Goal: Complete application form

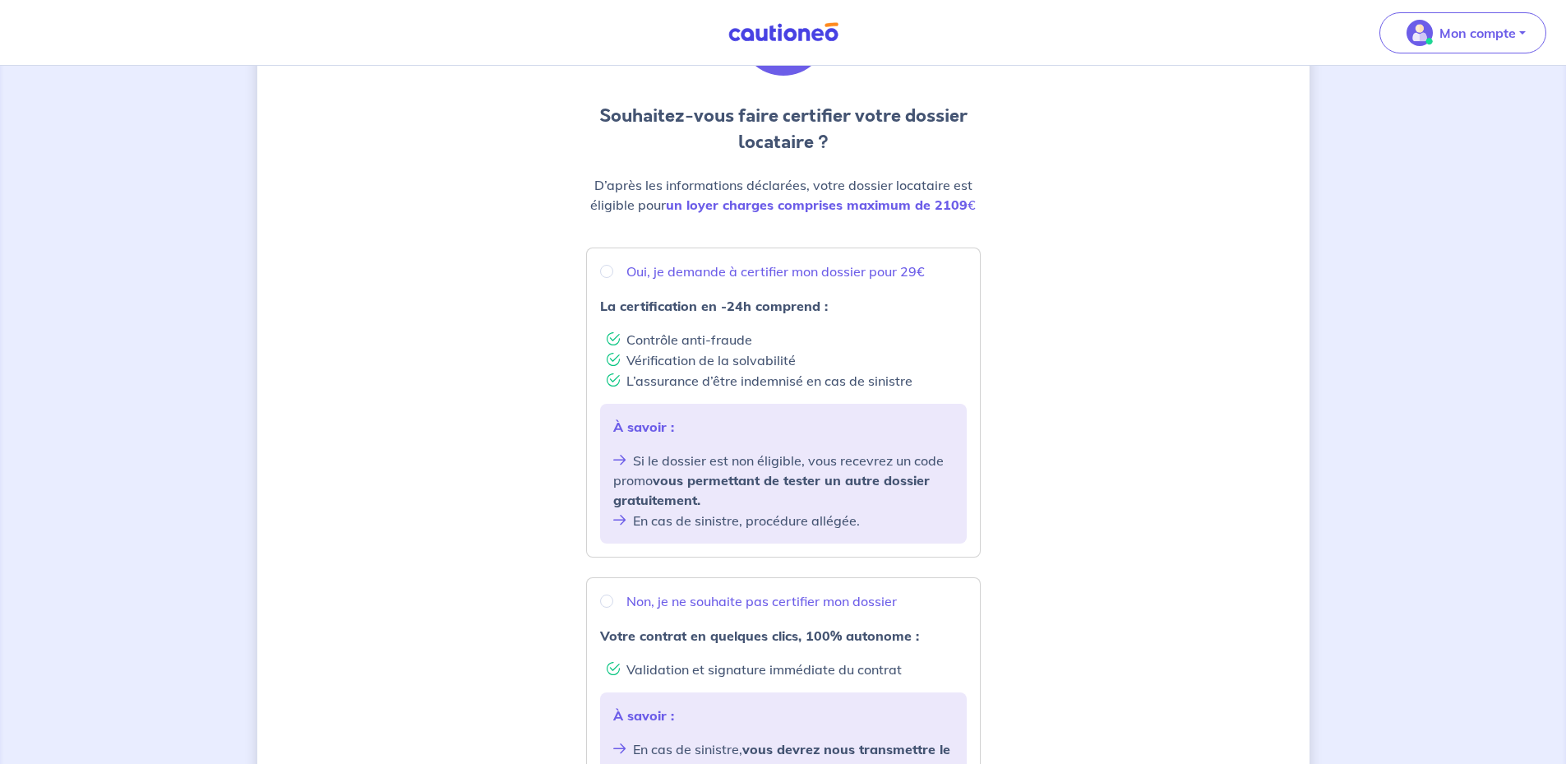
scroll to position [164, 0]
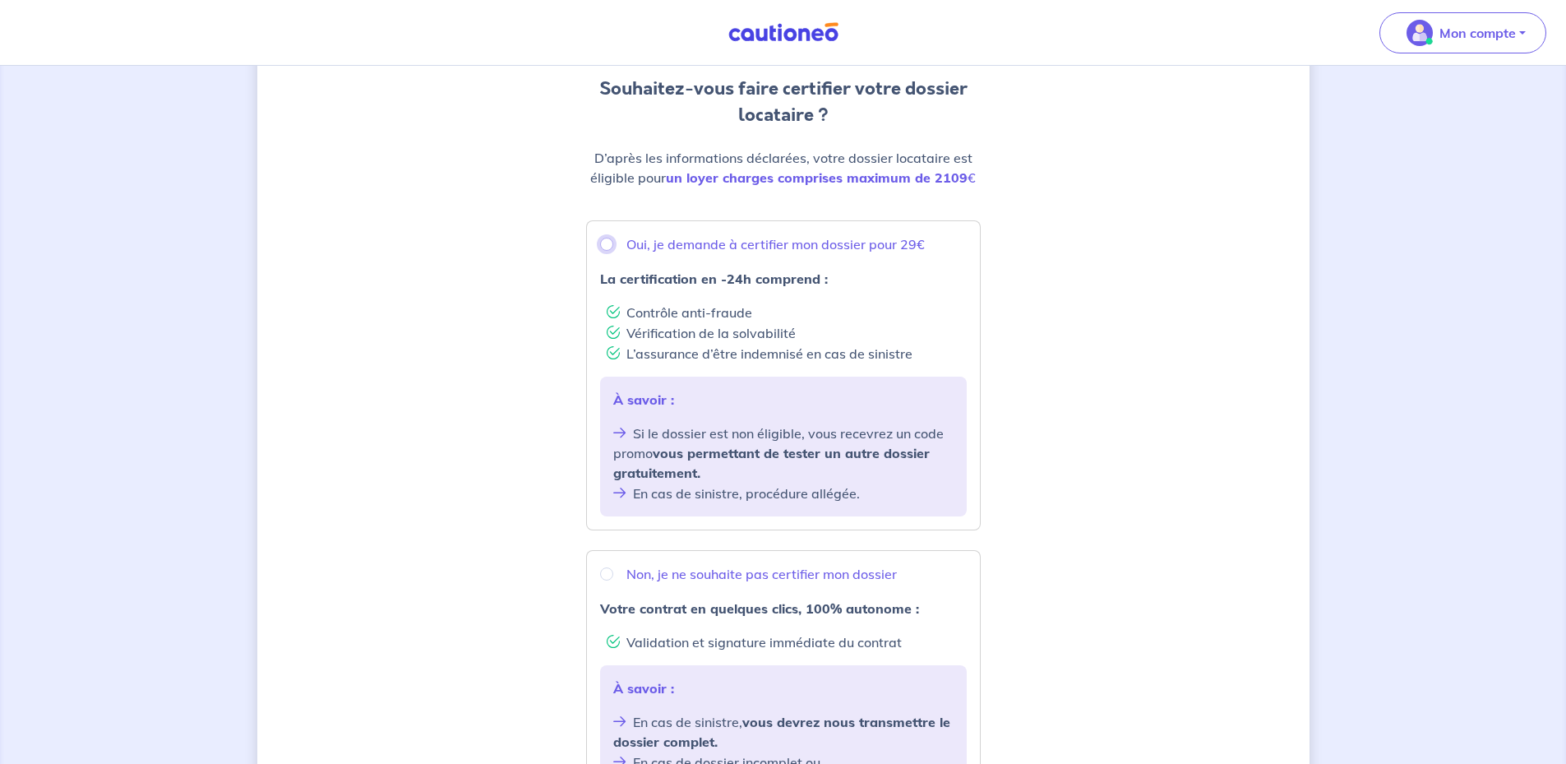
click at [601, 244] on input "Oui, je demande à certifier mon dossier pour 29€" at bounding box center [606, 244] width 13 height 13
radio input "true"
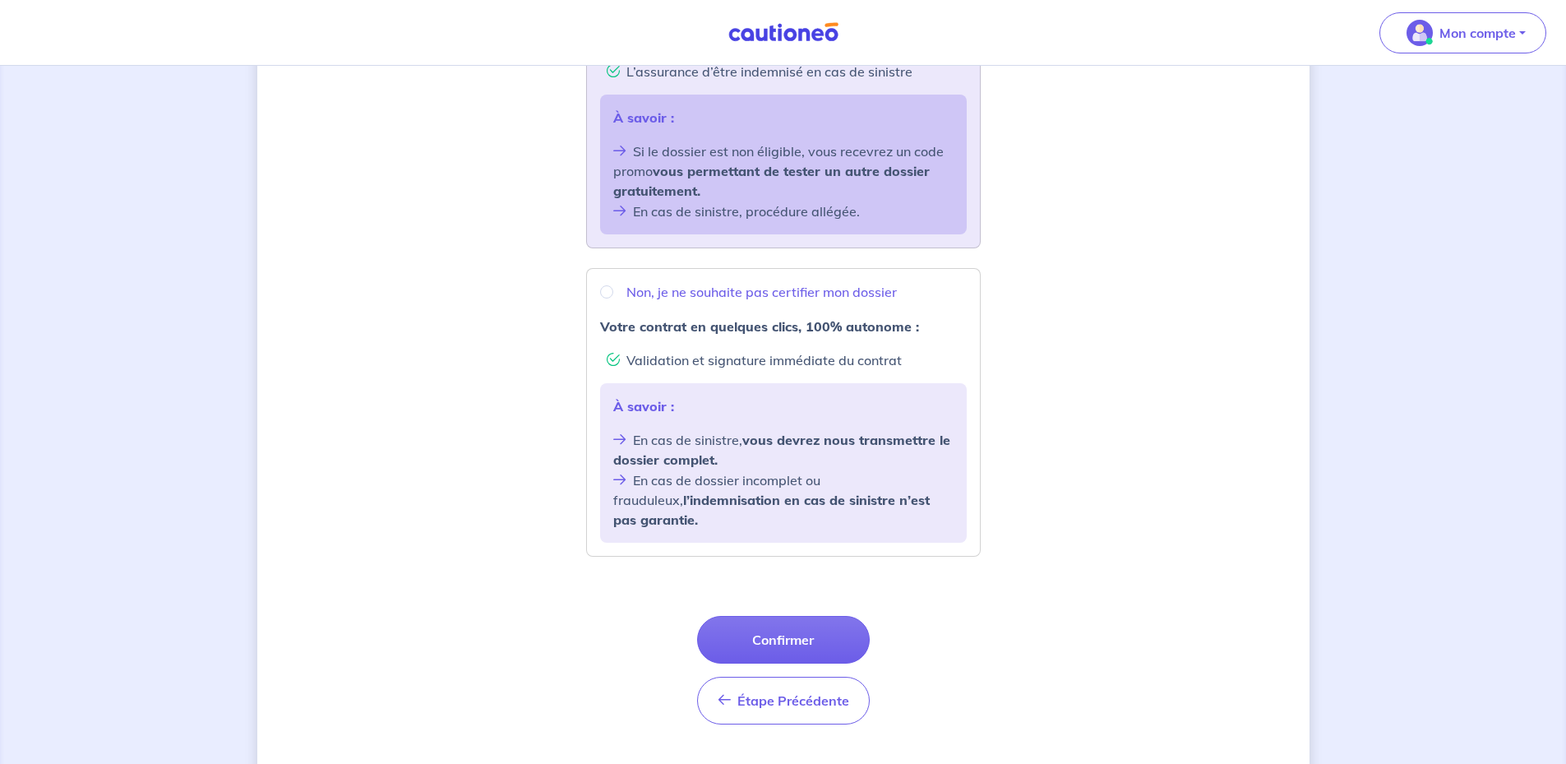
scroll to position [466, 0]
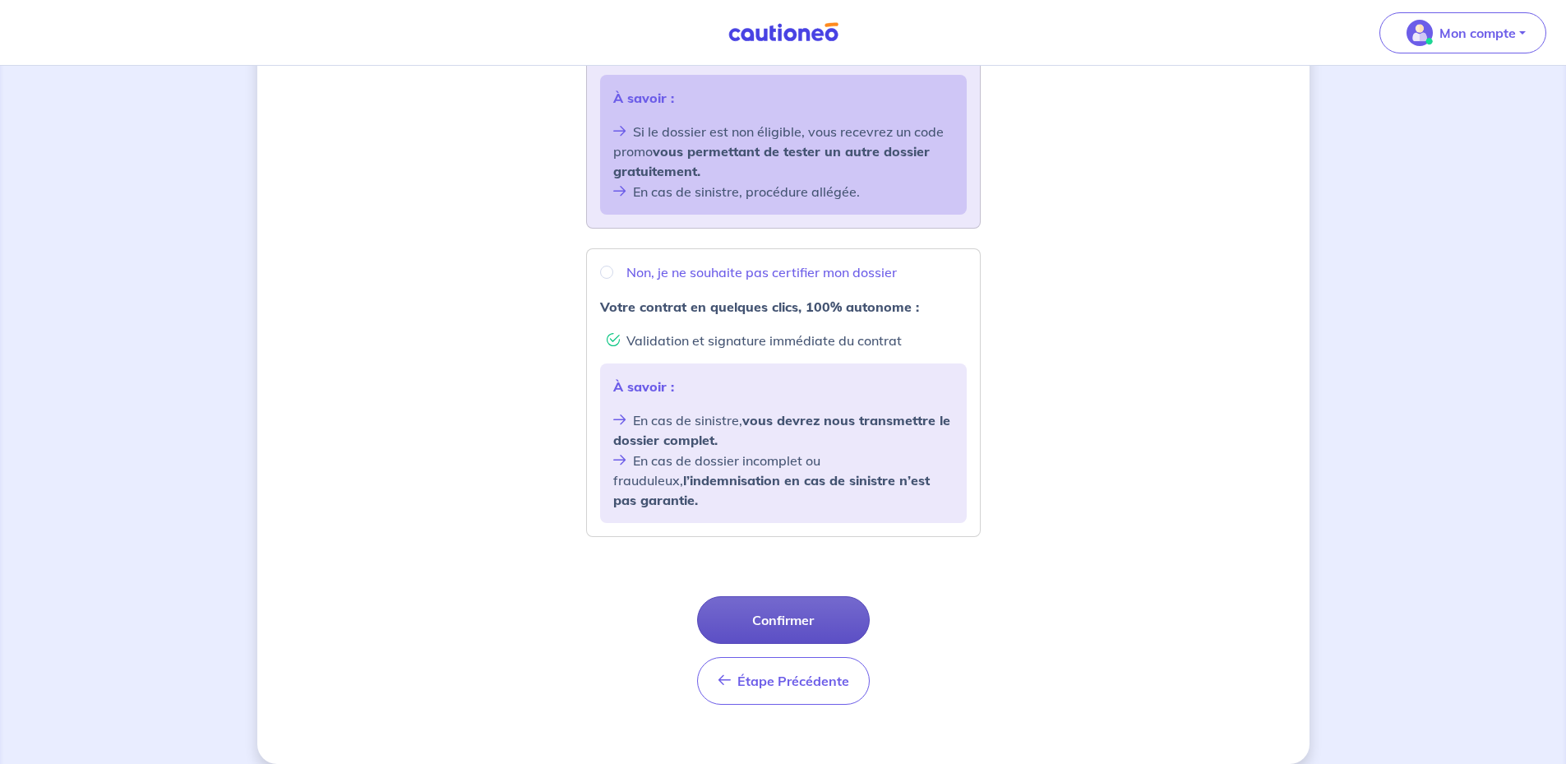
click at [804, 599] on button "Confirmer" at bounding box center [783, 620] width 173 height 48
click at [826, 604] on button "Confirmer" at bounding box center [783, 620] width 173 height 48
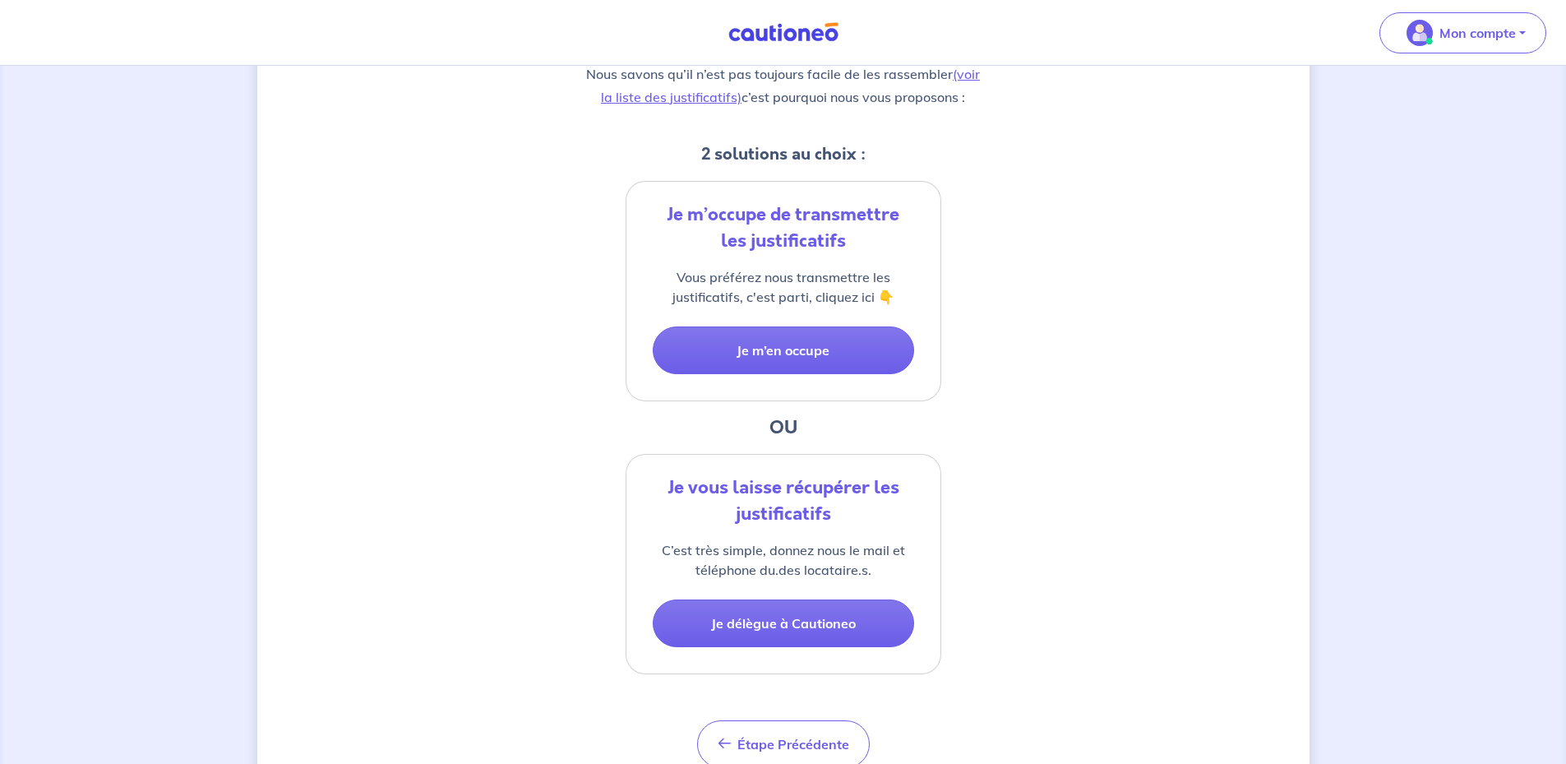
scroll to position [329, 0]
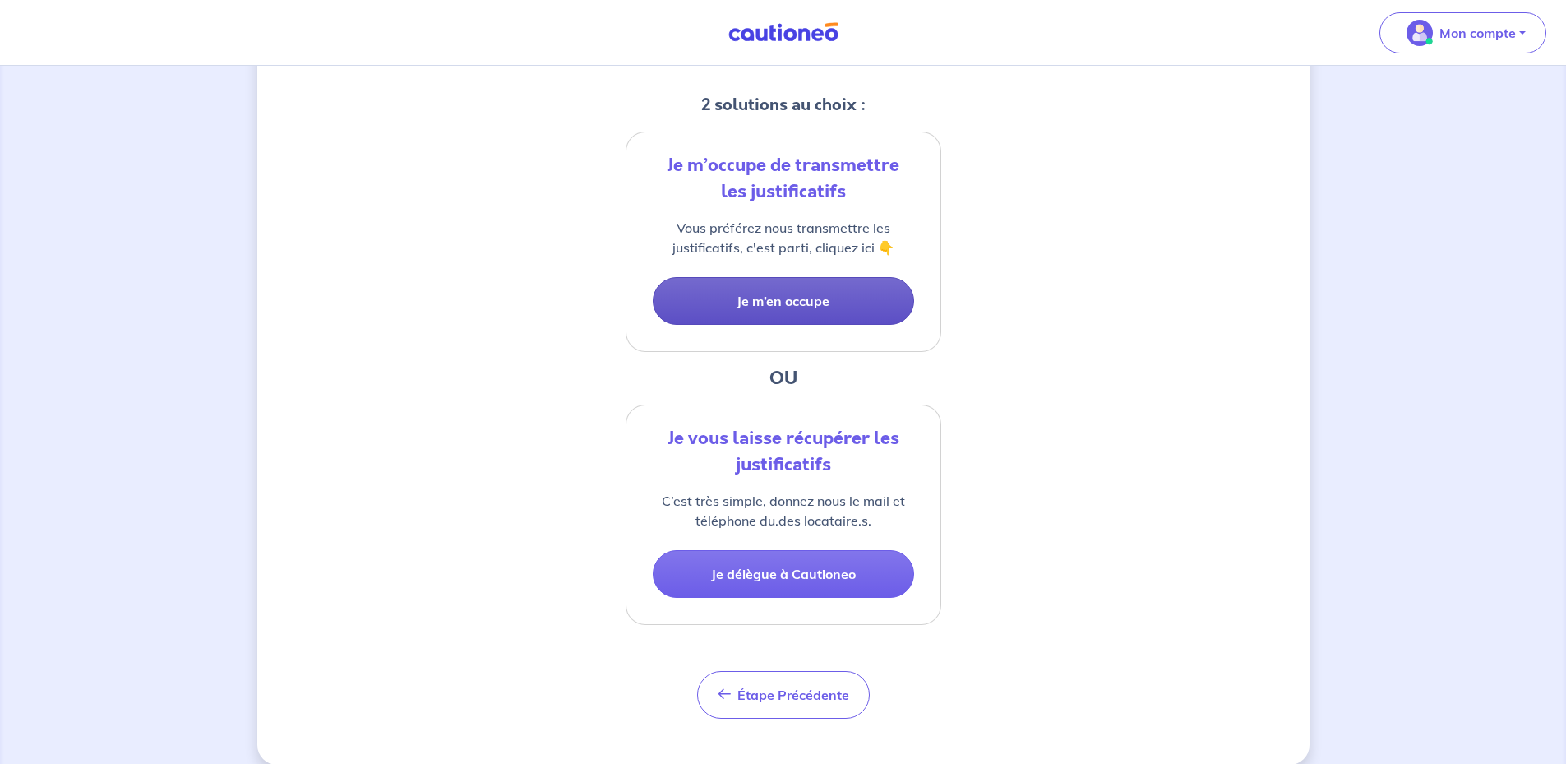
click at [815, 309] on button "Je m’en occupe" at bounding box center [783, 301] width 261 height 48
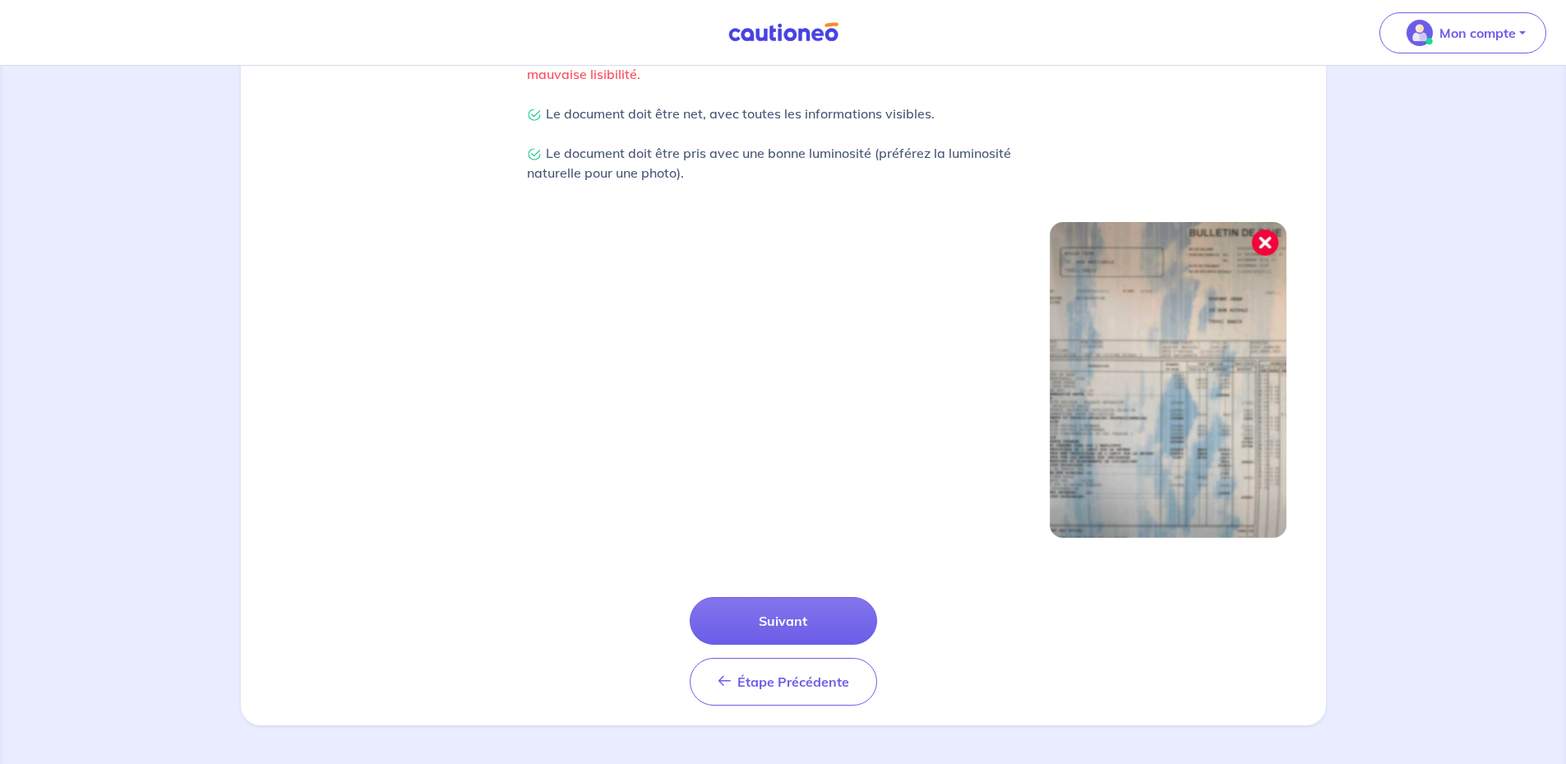
scroll to position [414, 0]
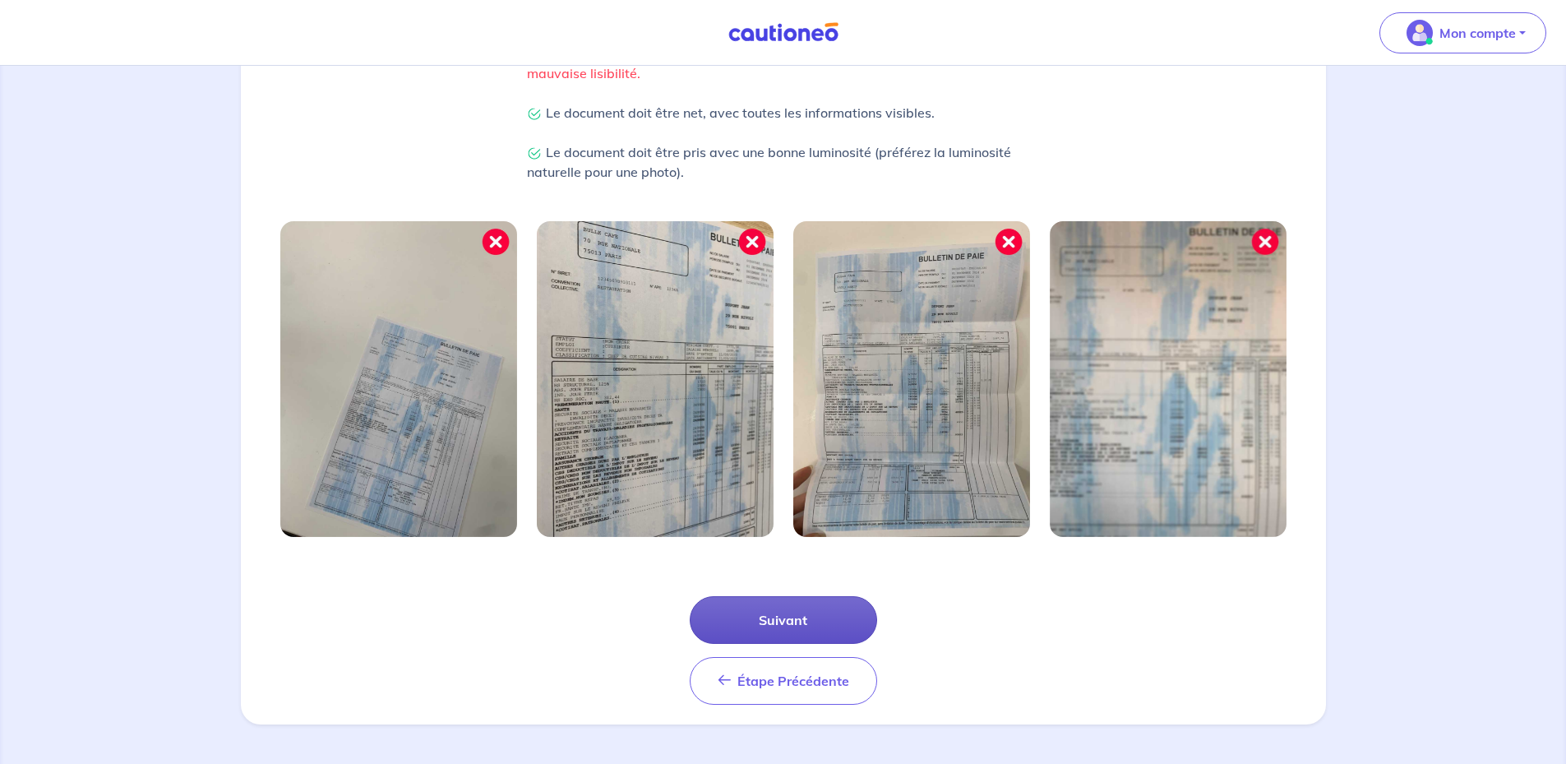
click at [784, 618] on button "Suivant" at bounding box center [783, 620] width 187 height 48
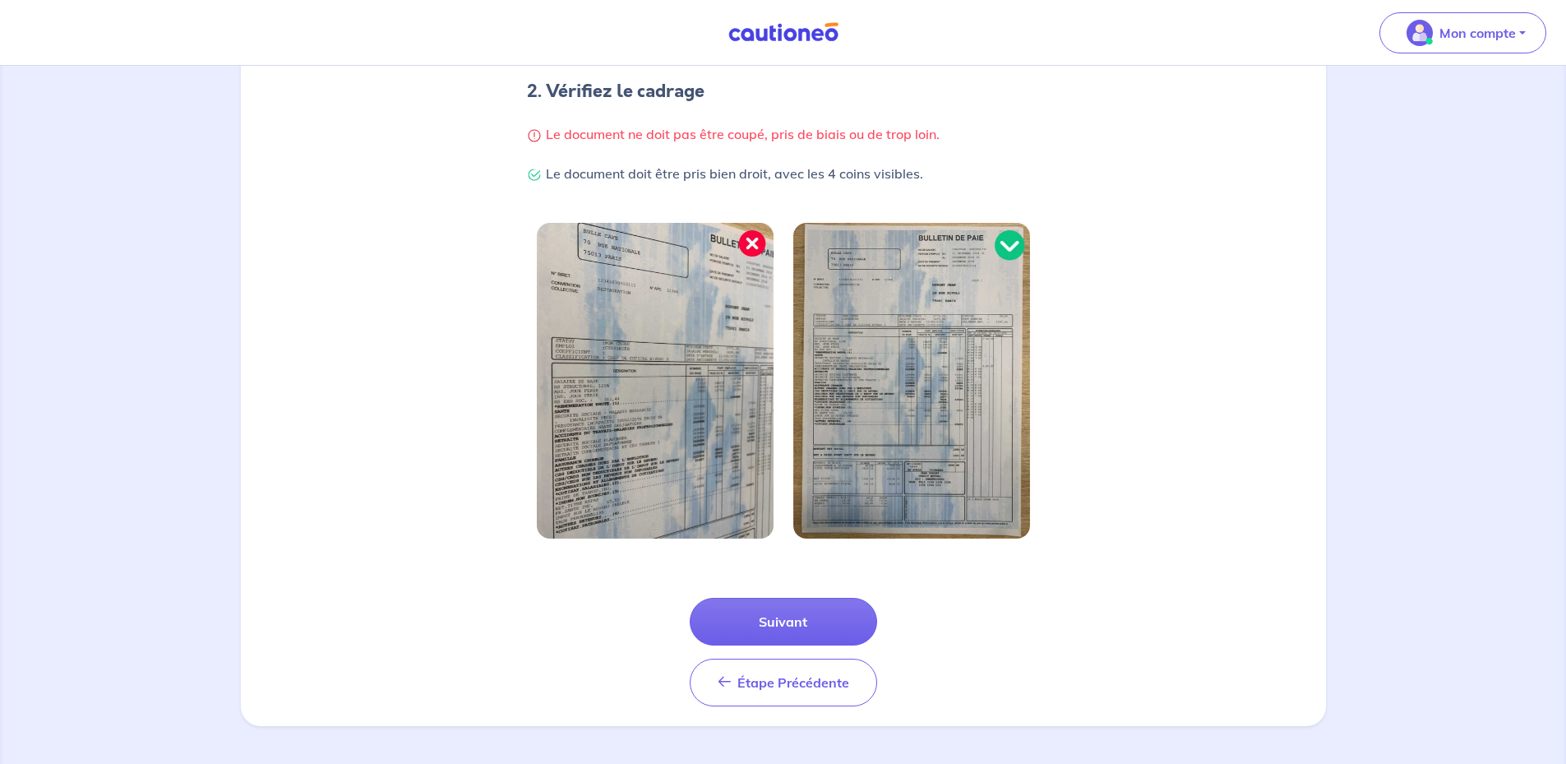
scroll to position [335, 0]
click at [763, 612] on button "Suivant" at bounding box center [783, 620] width 187 height 48
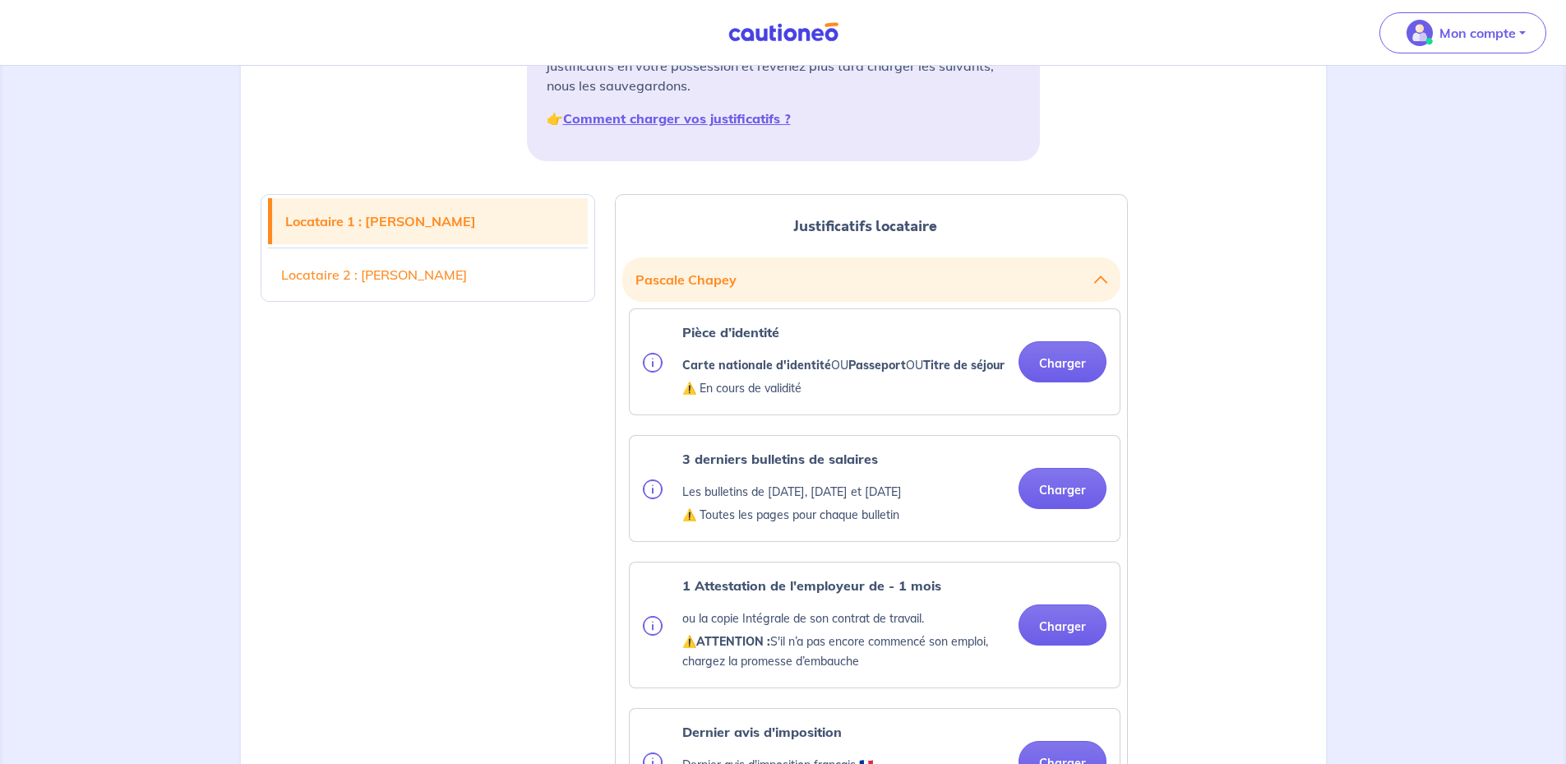
scroll to position [329, 0]
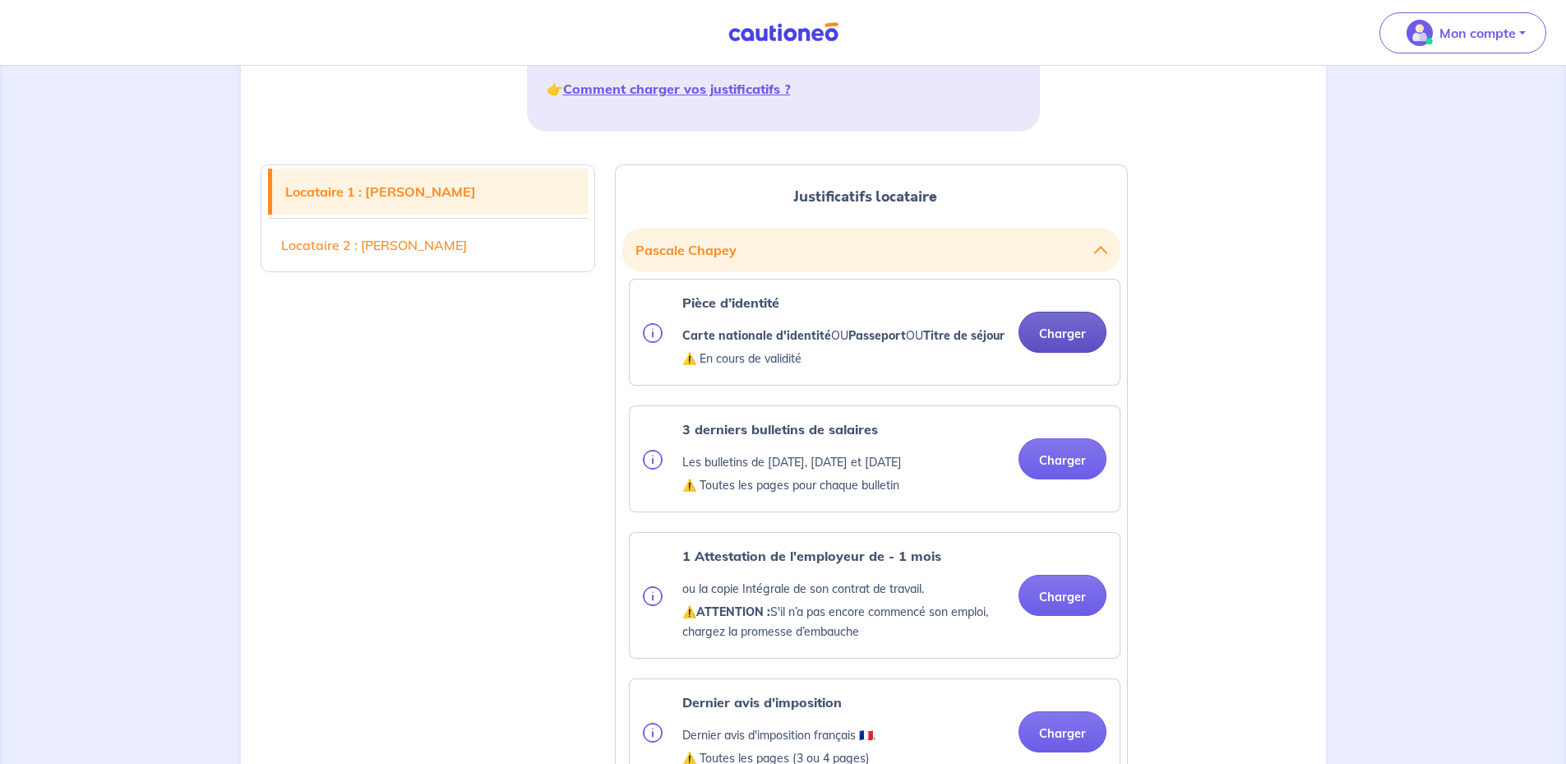
click at [1057, 348] on button "Charger" at bounding box center [1063, 332] width 88 height 41
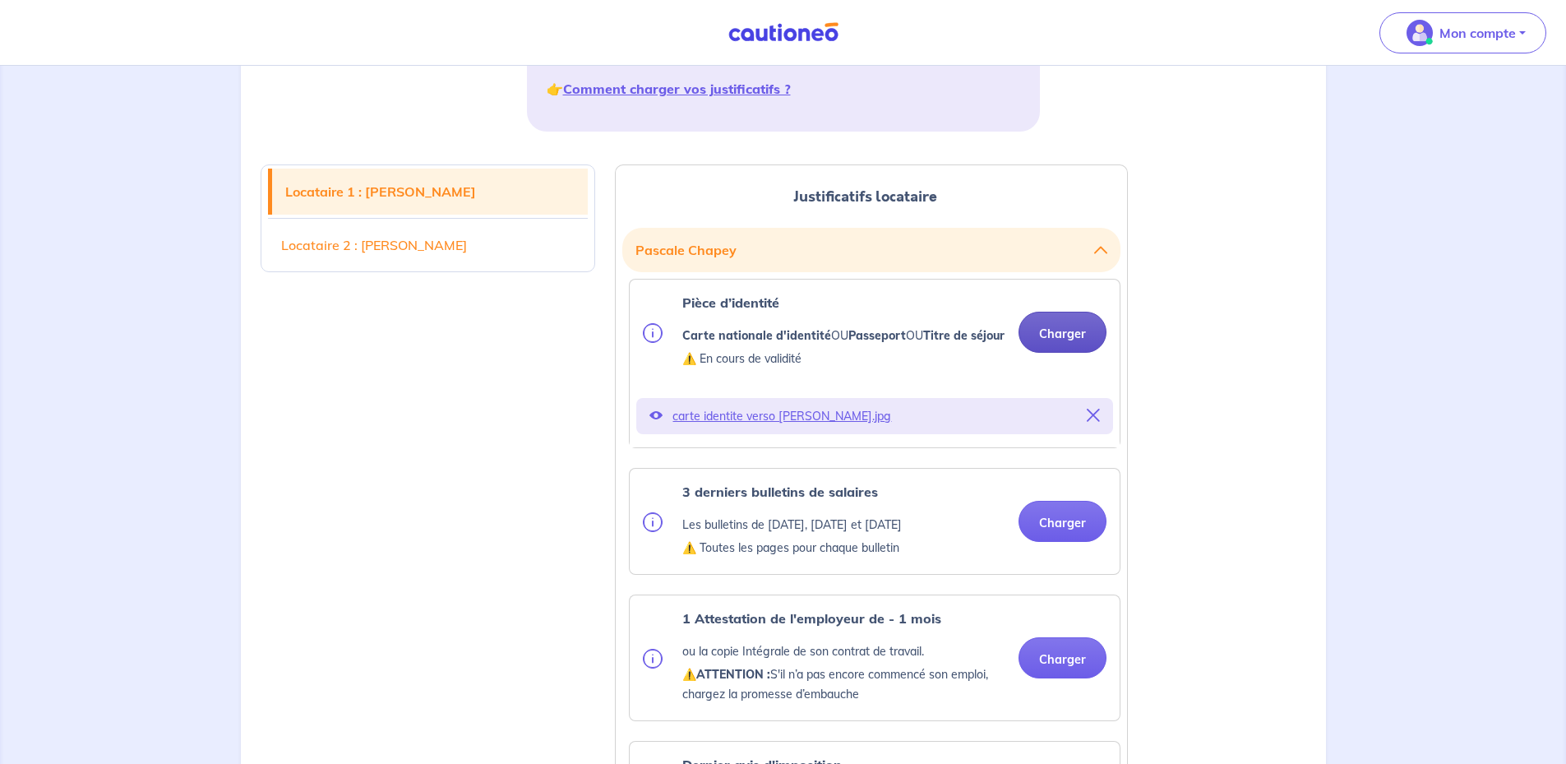
click at [1073, 344] on button "Charger" at bounding box center [1063, 332] width 88 height 41
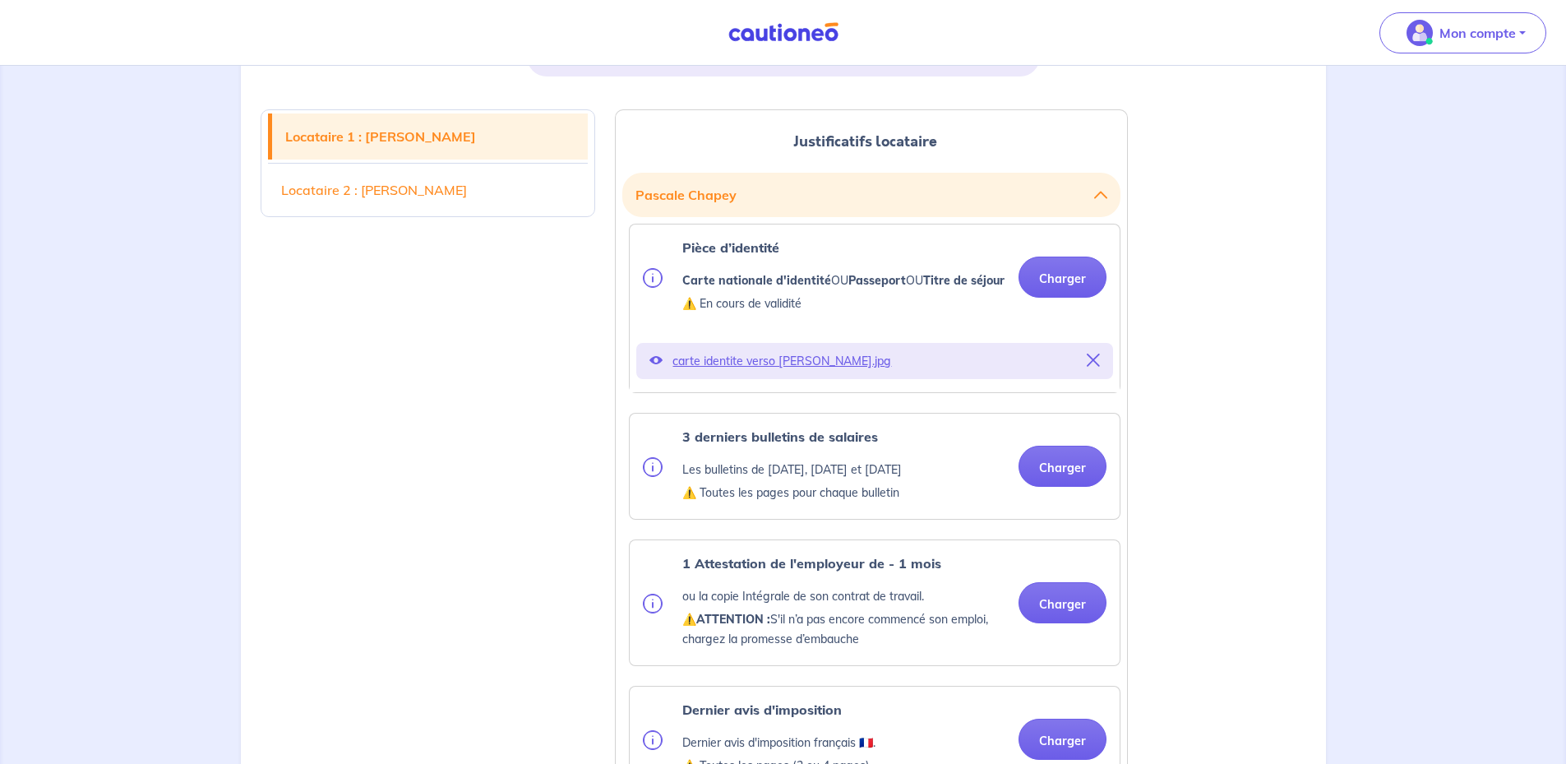
scroll to position [411, 0]
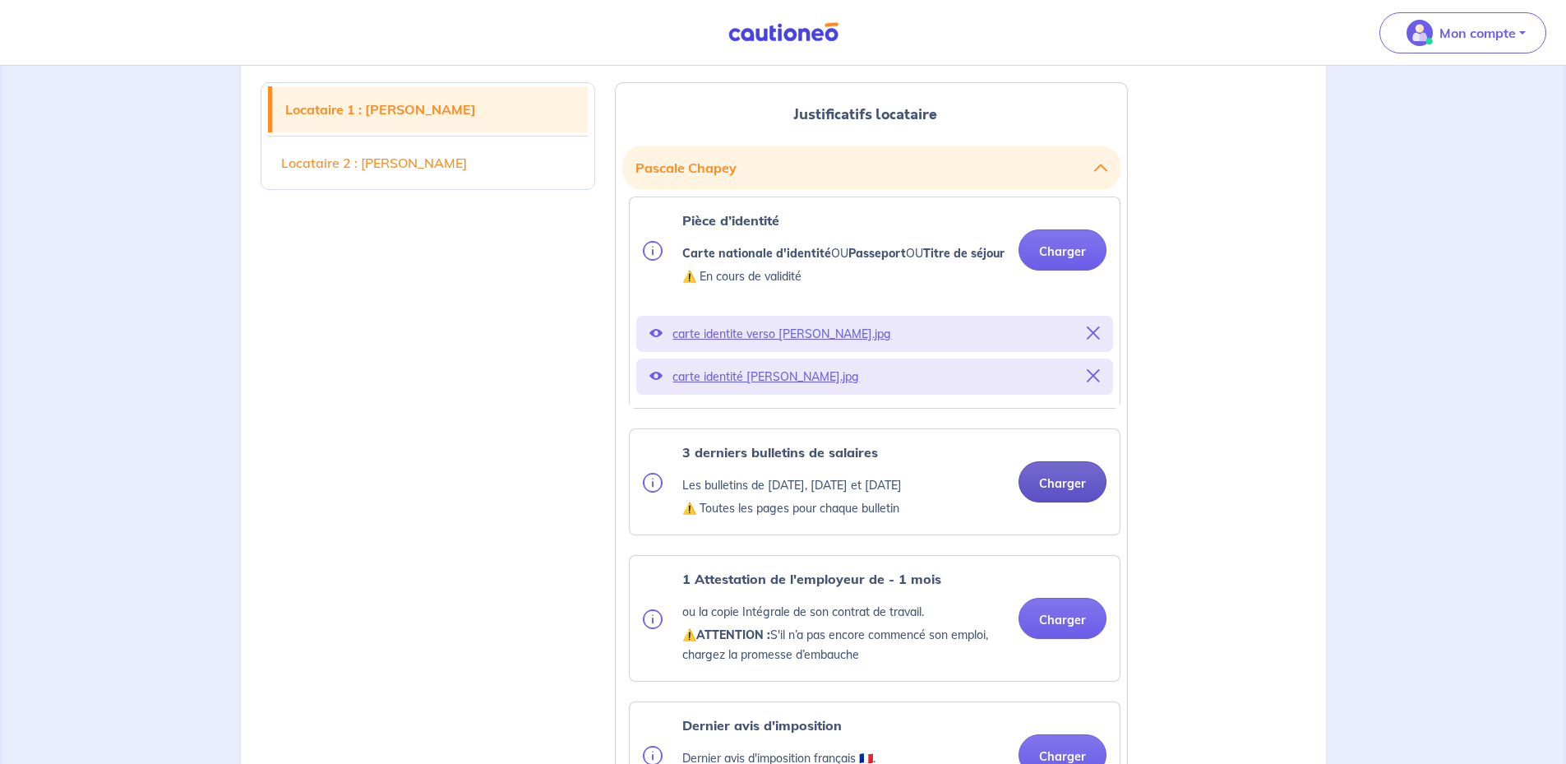
click at [1065, 502] on button "Charger" at bounding box center [1063, 481] width 88 height 41
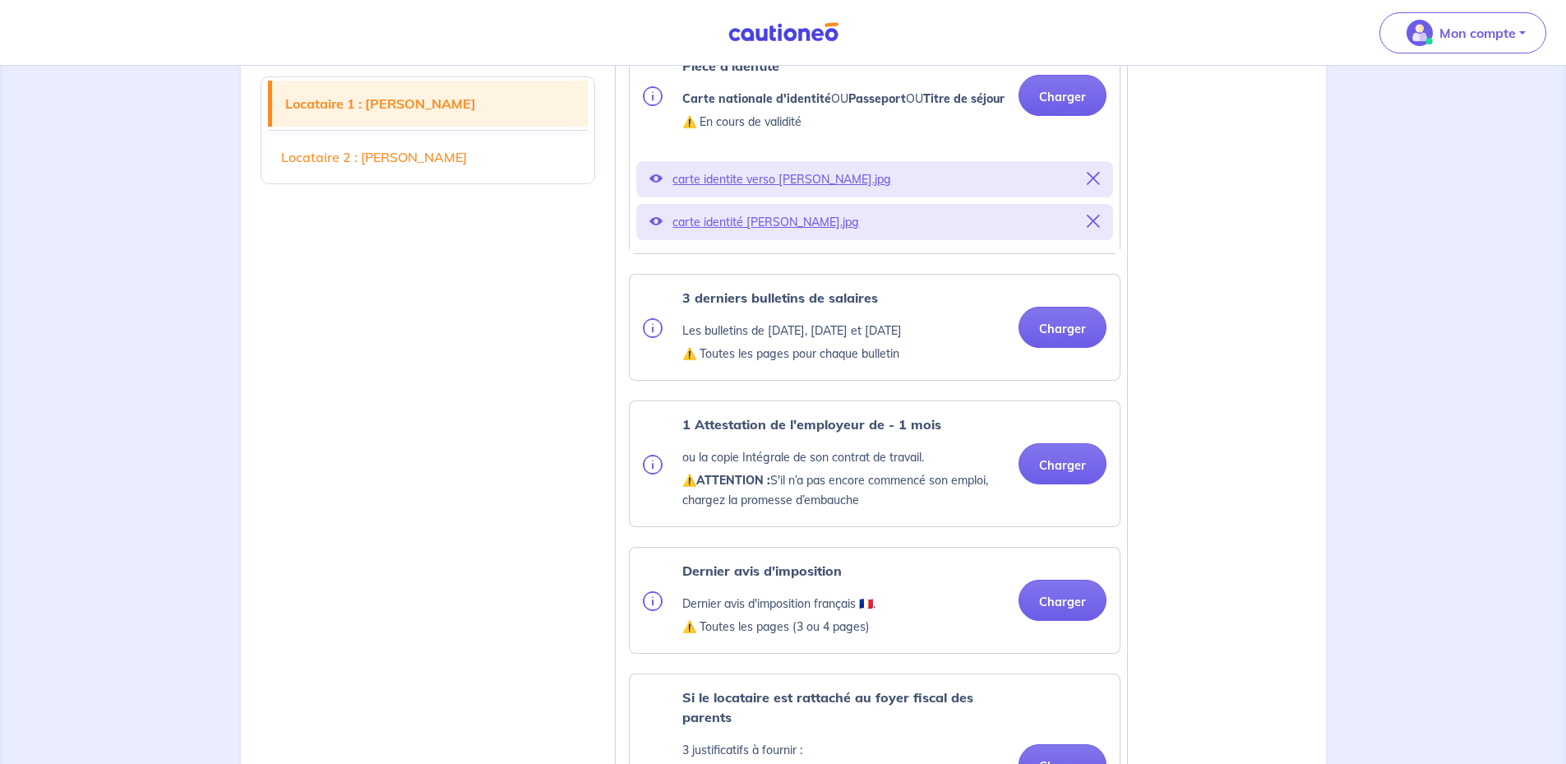
scroll to position [576, 0]
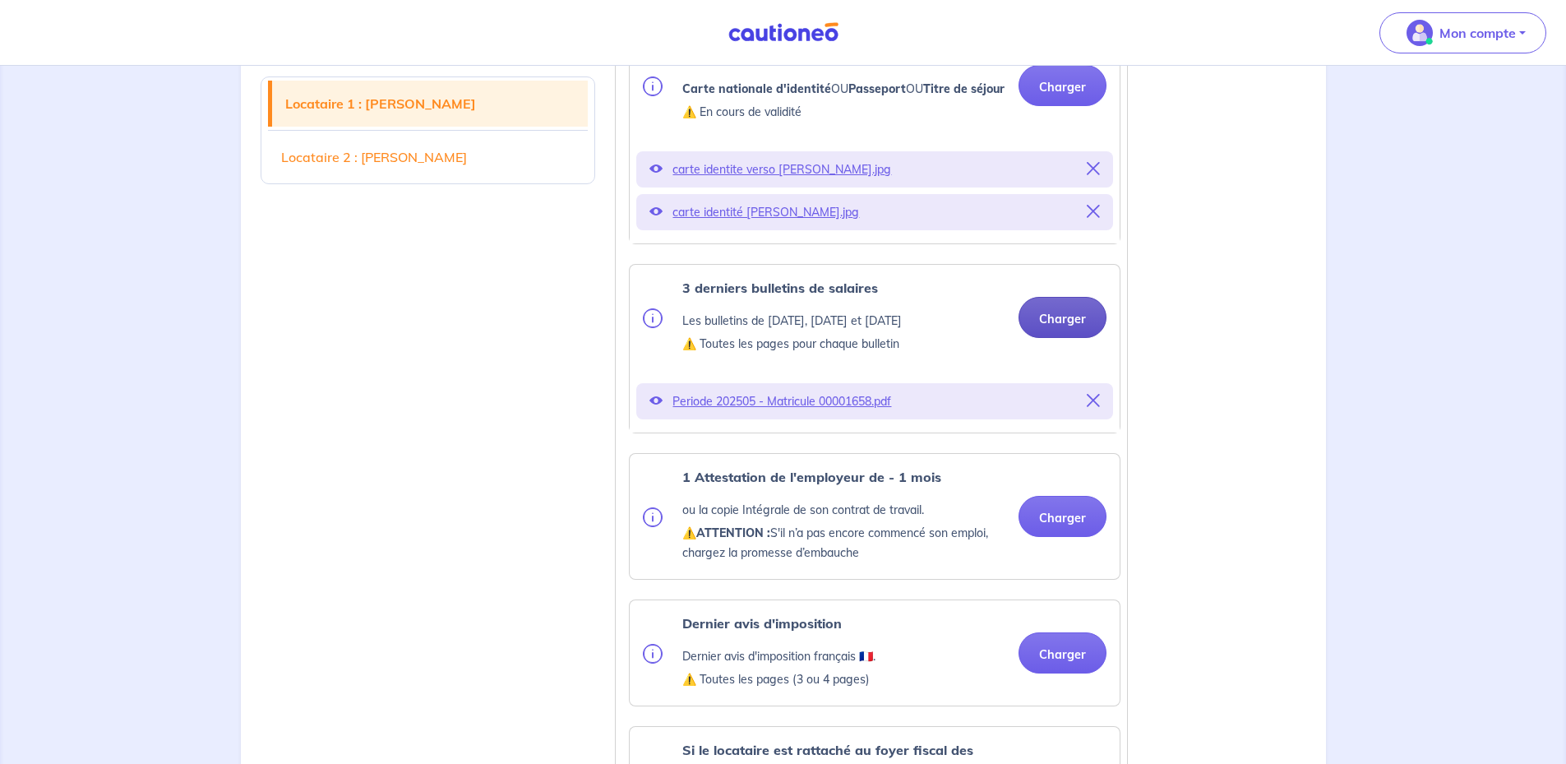
click at [1056, 335] on button "Charger" at bounding box center [1063, 317] width 88 height 41
click at [1072, 335] on button "Charger" at bounding box center [1063, 317] width 88 height 41
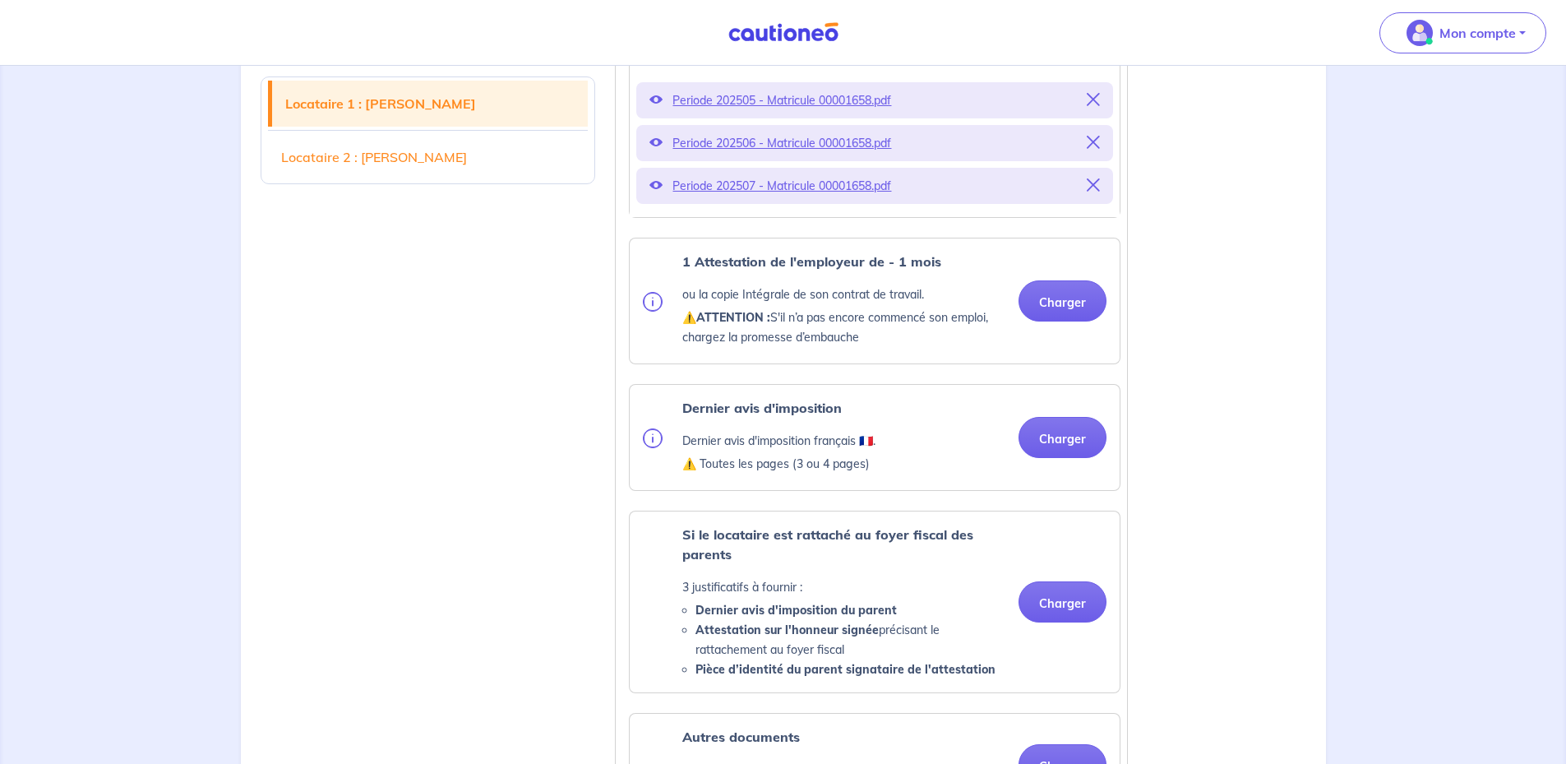
scroll to position [905, 0]
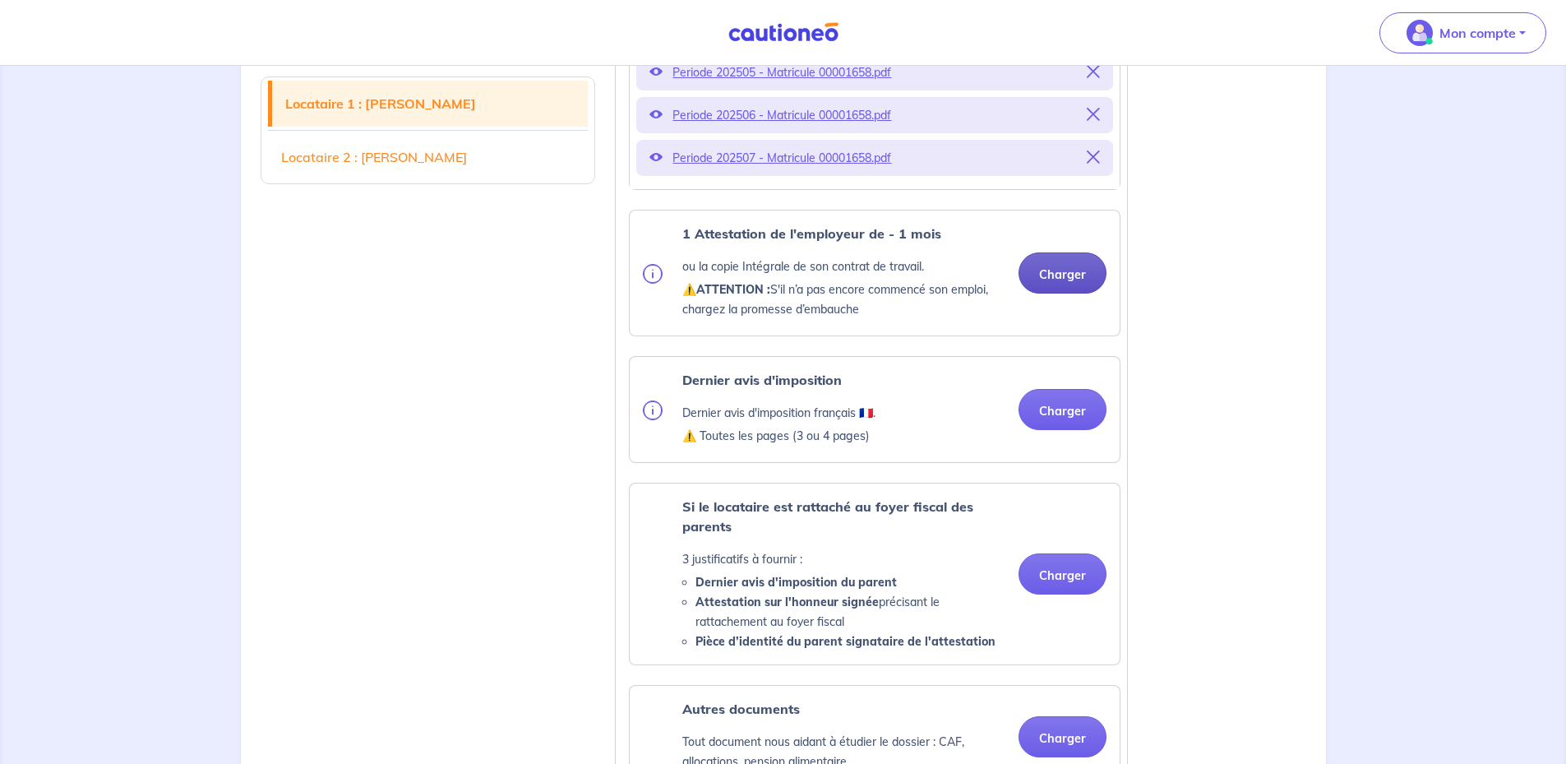
click at [1043, 294] on button "Charger" at bounding box center [1063, 272] width 88 height 41
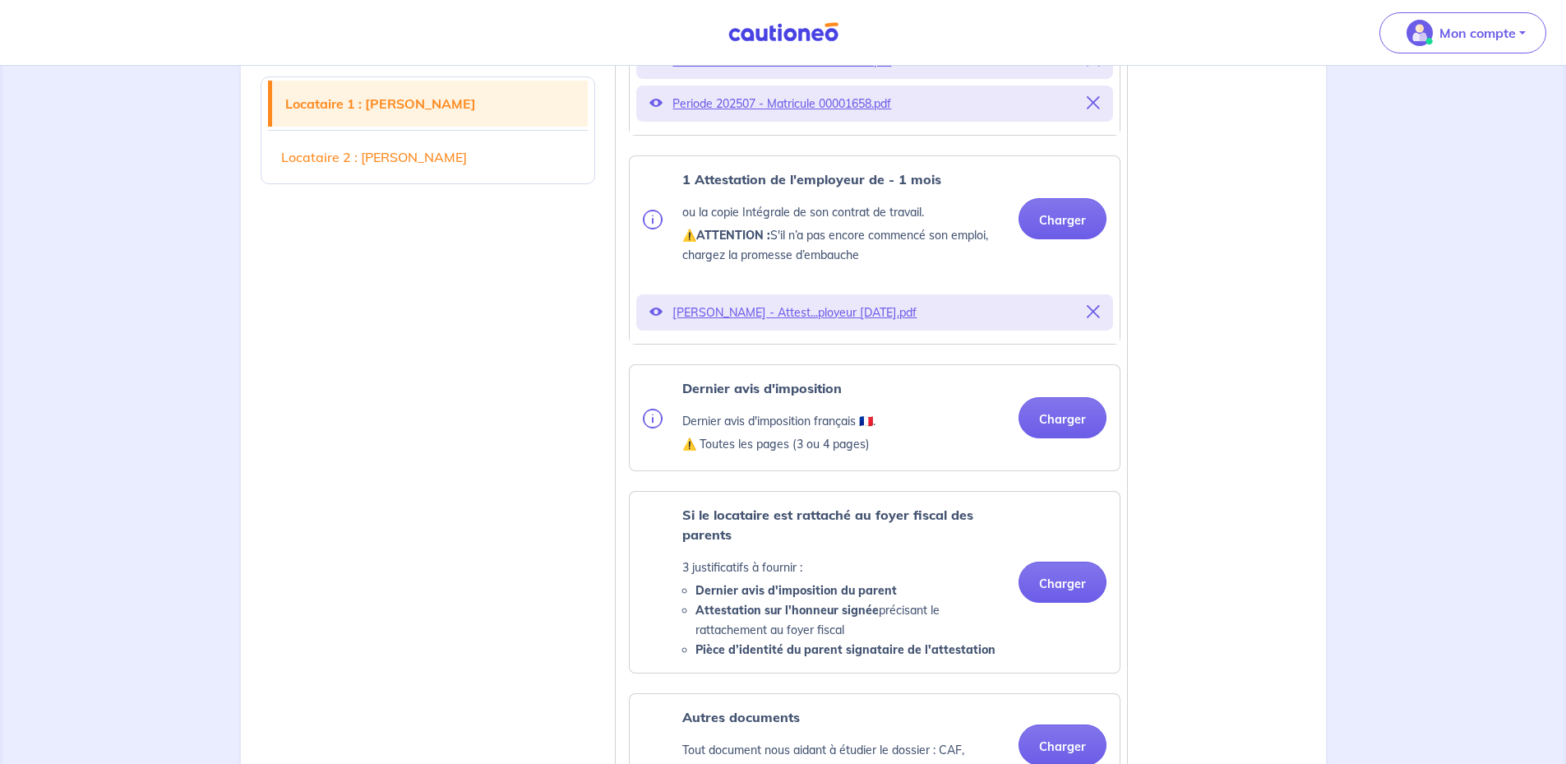
scroll to position [987, 0]
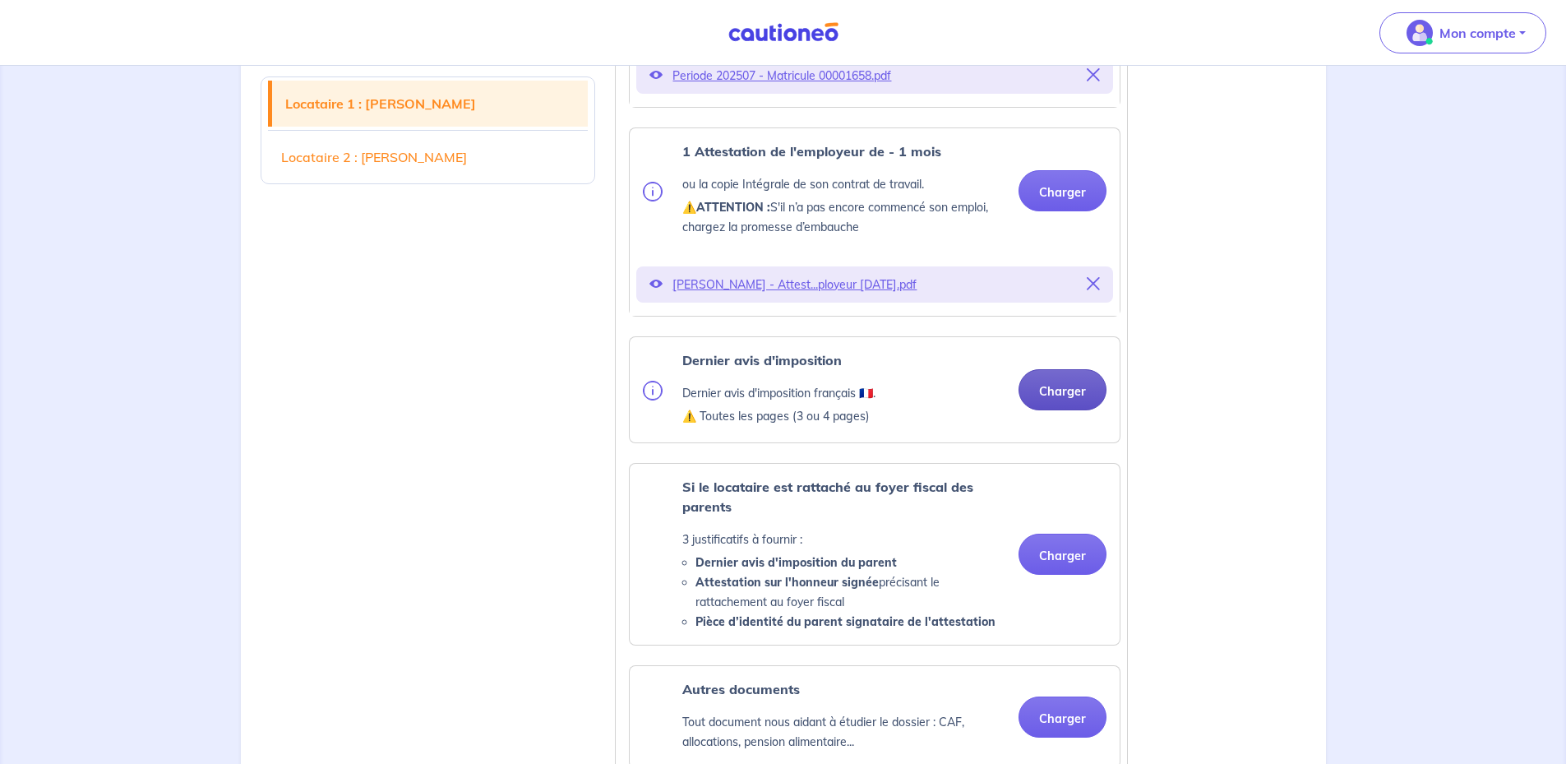
click at [1039, 407] on button "Charger" at bounding box center [1063, 389] width 88 height 41
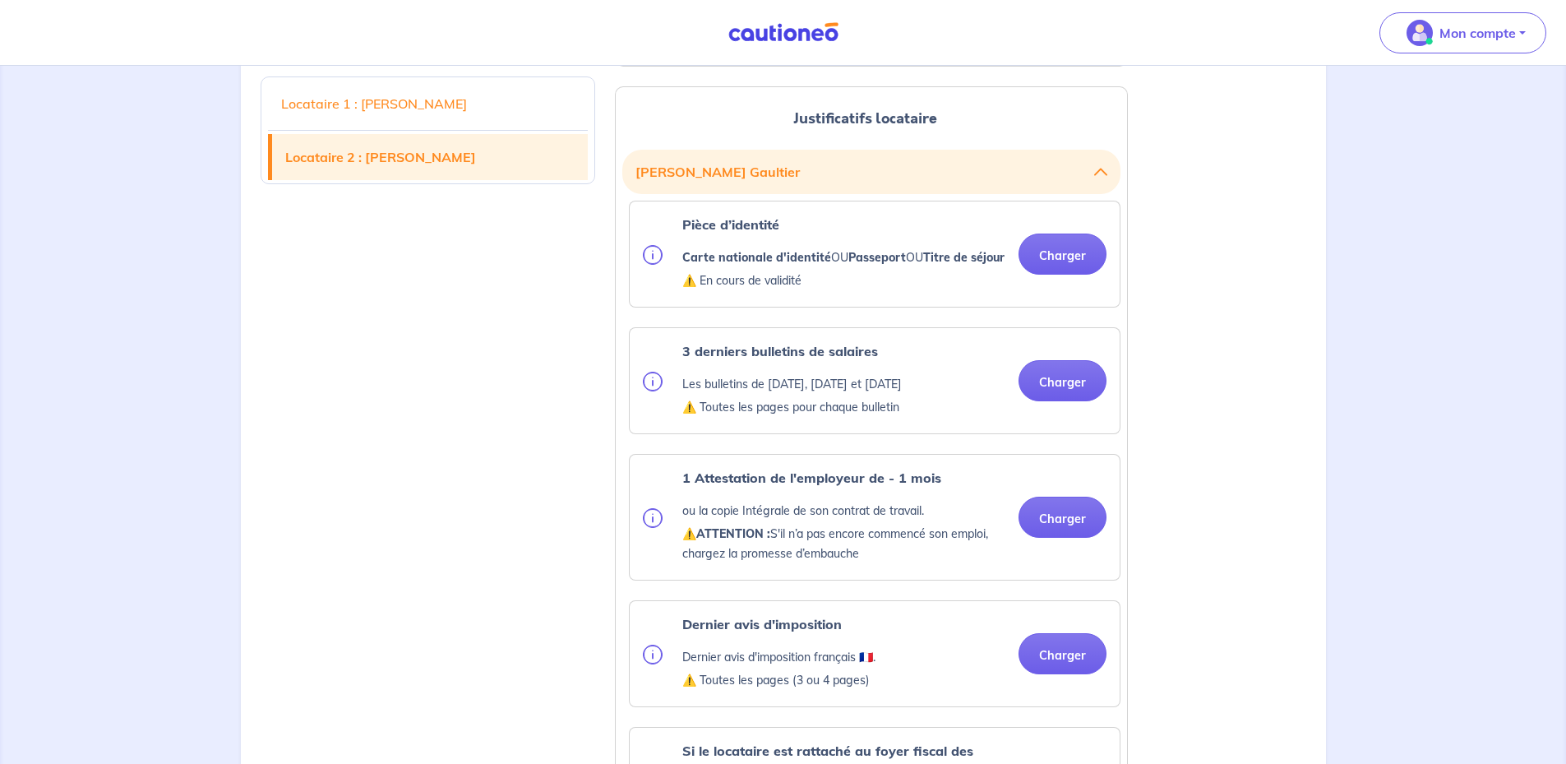
scroll to position [2056, 0]
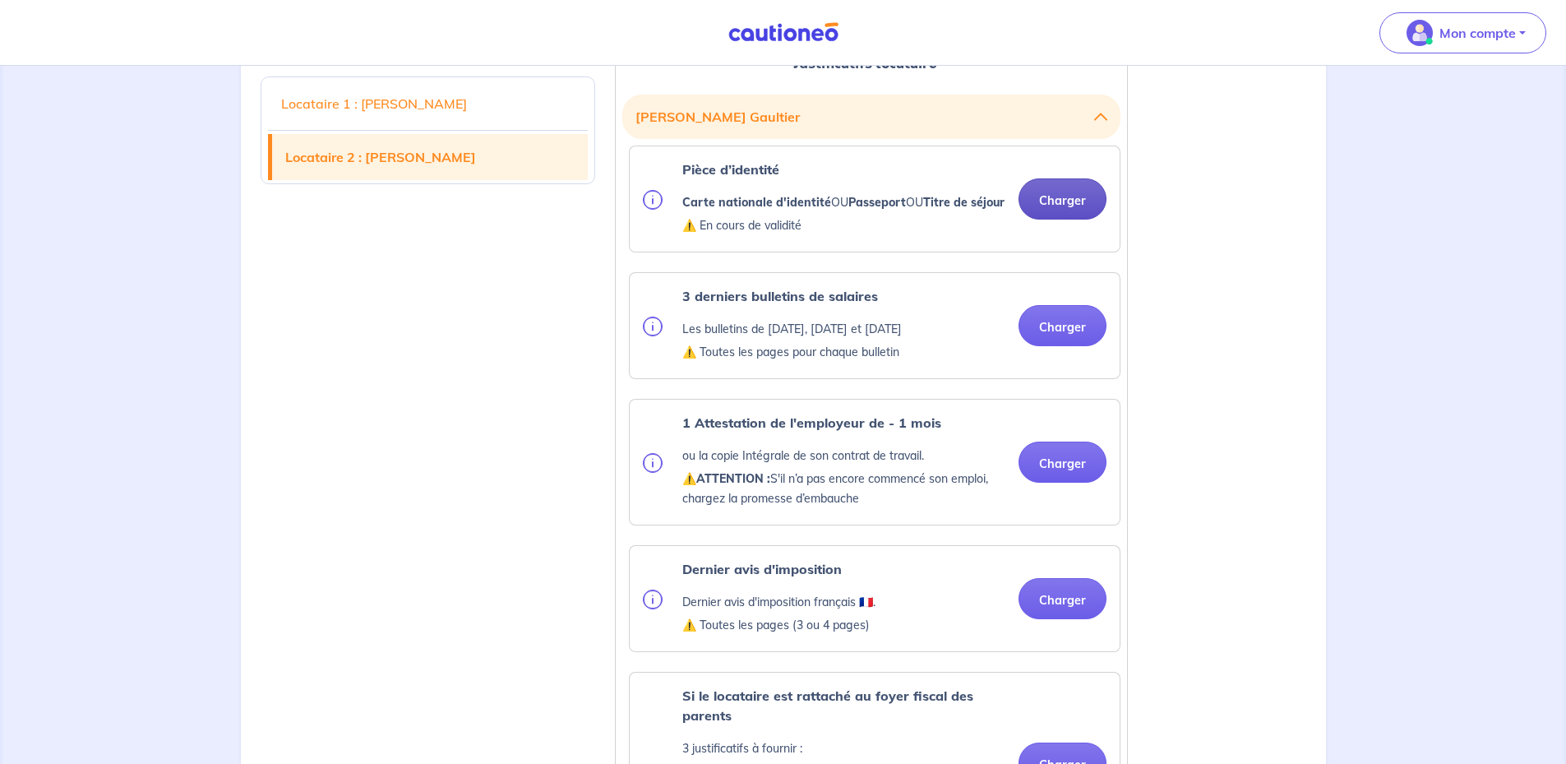
click at [1077, 220] on button "Charger" at bounding box center [1063, 198] width 88 height 41
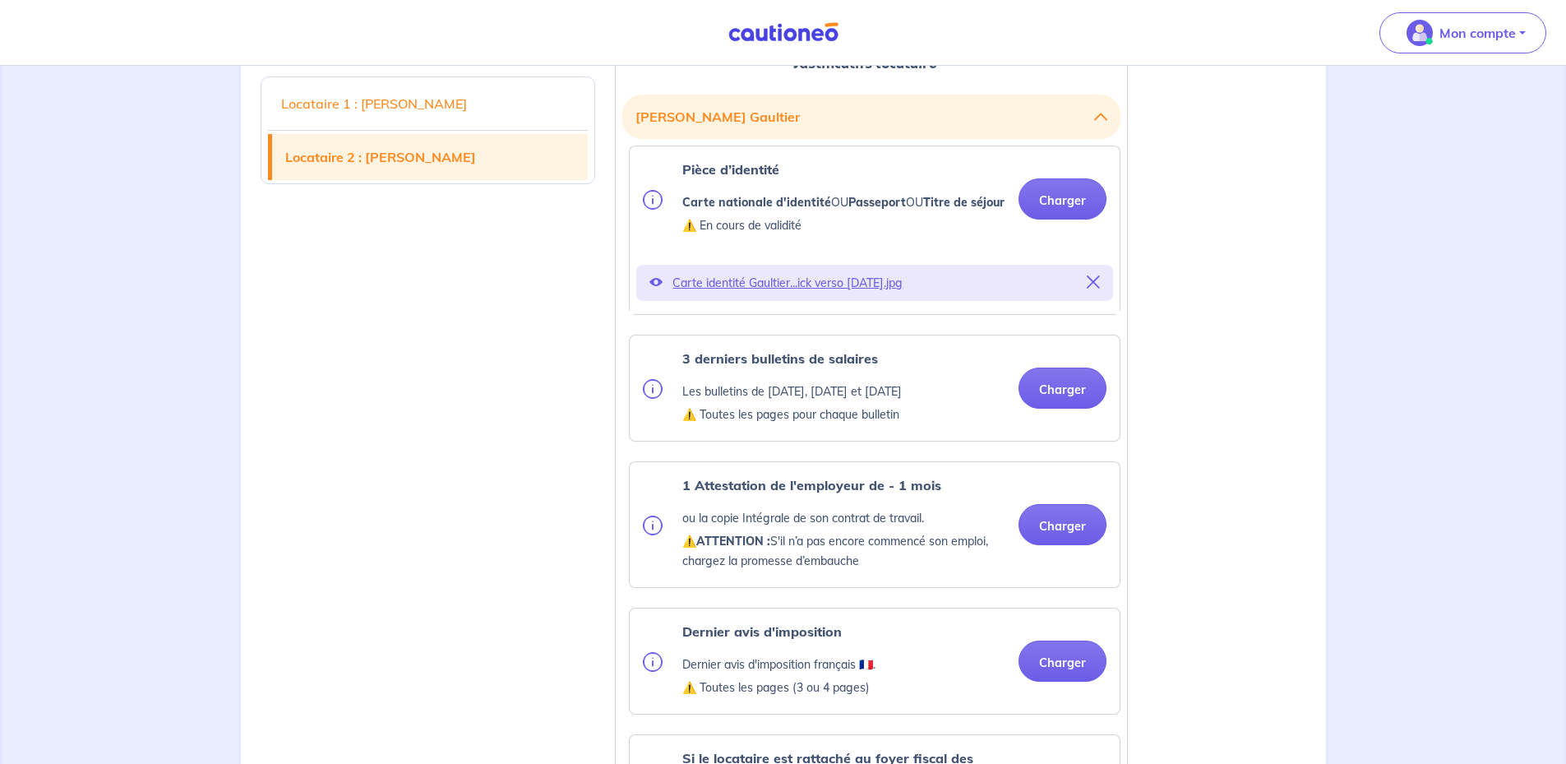
scroll to position [2138, 0]
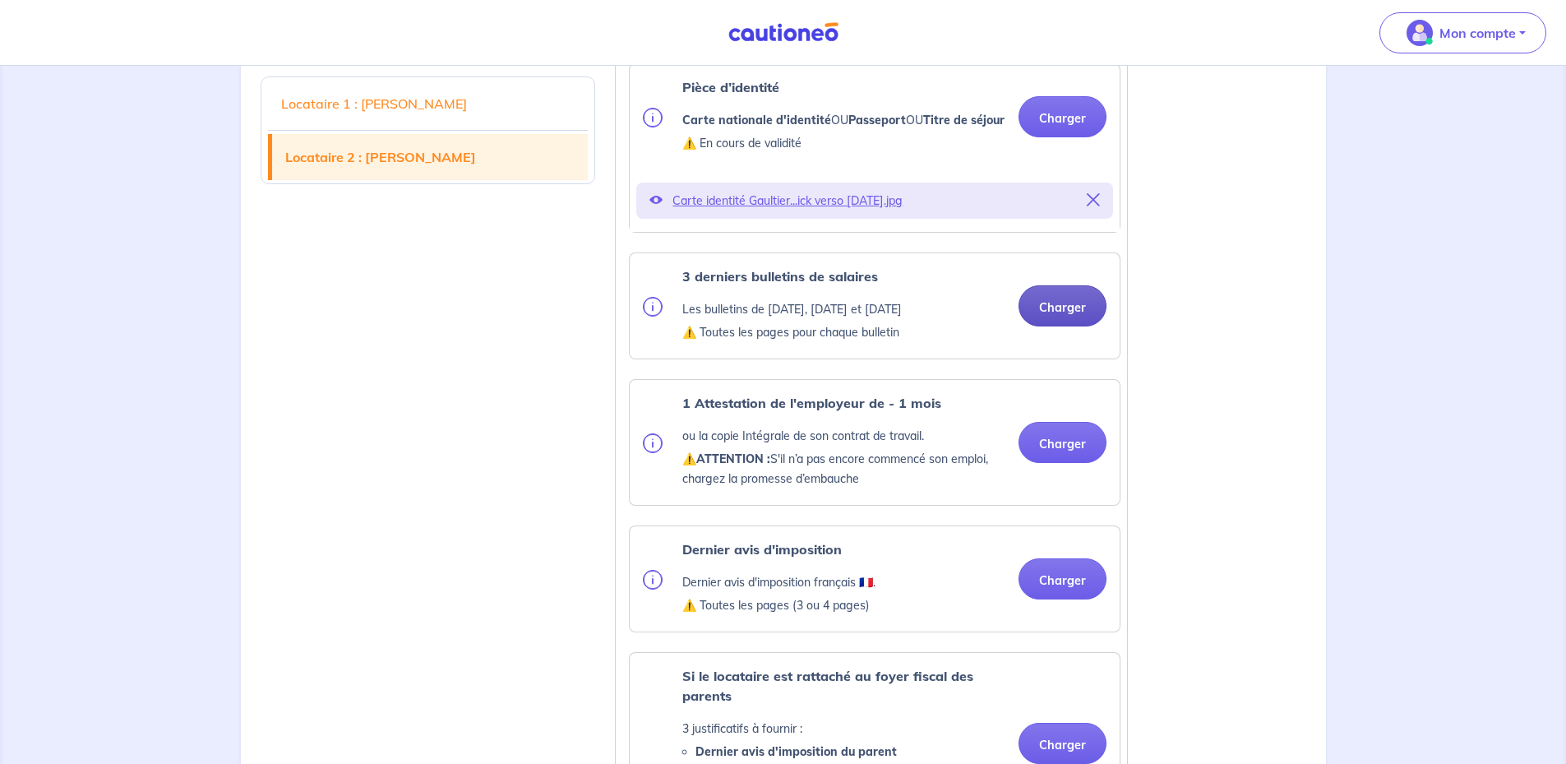
click at [1076, 326] on button "Charger" at bounding box center [1063, 305] width 88 height 41
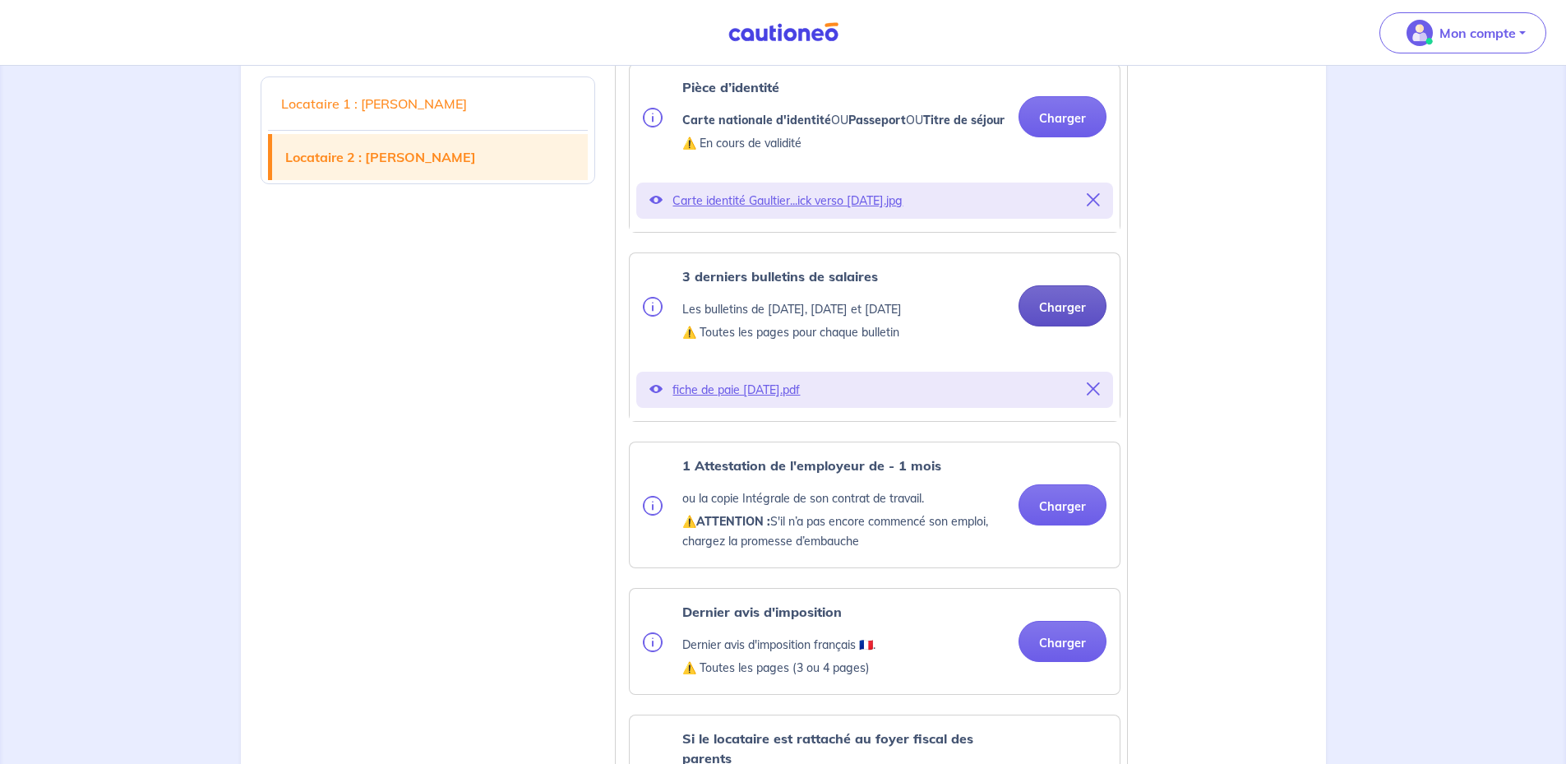
click at [1067, 326] on button "Charger" at bounding box center [1063, 305] width 88 height 41
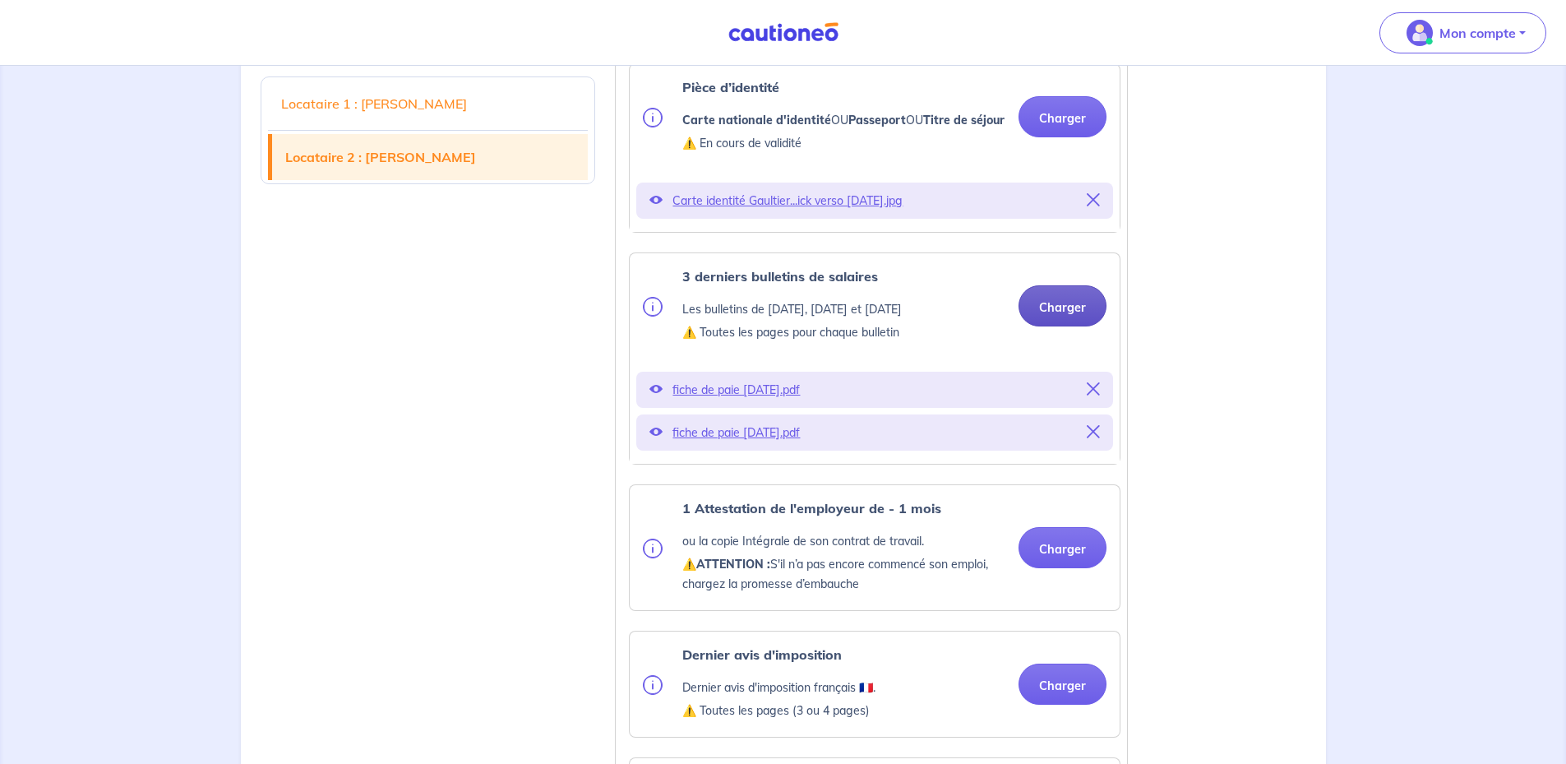
click at [1044, 326] on button "Charger" at bounding box center [1063, 305] width 88 height 41
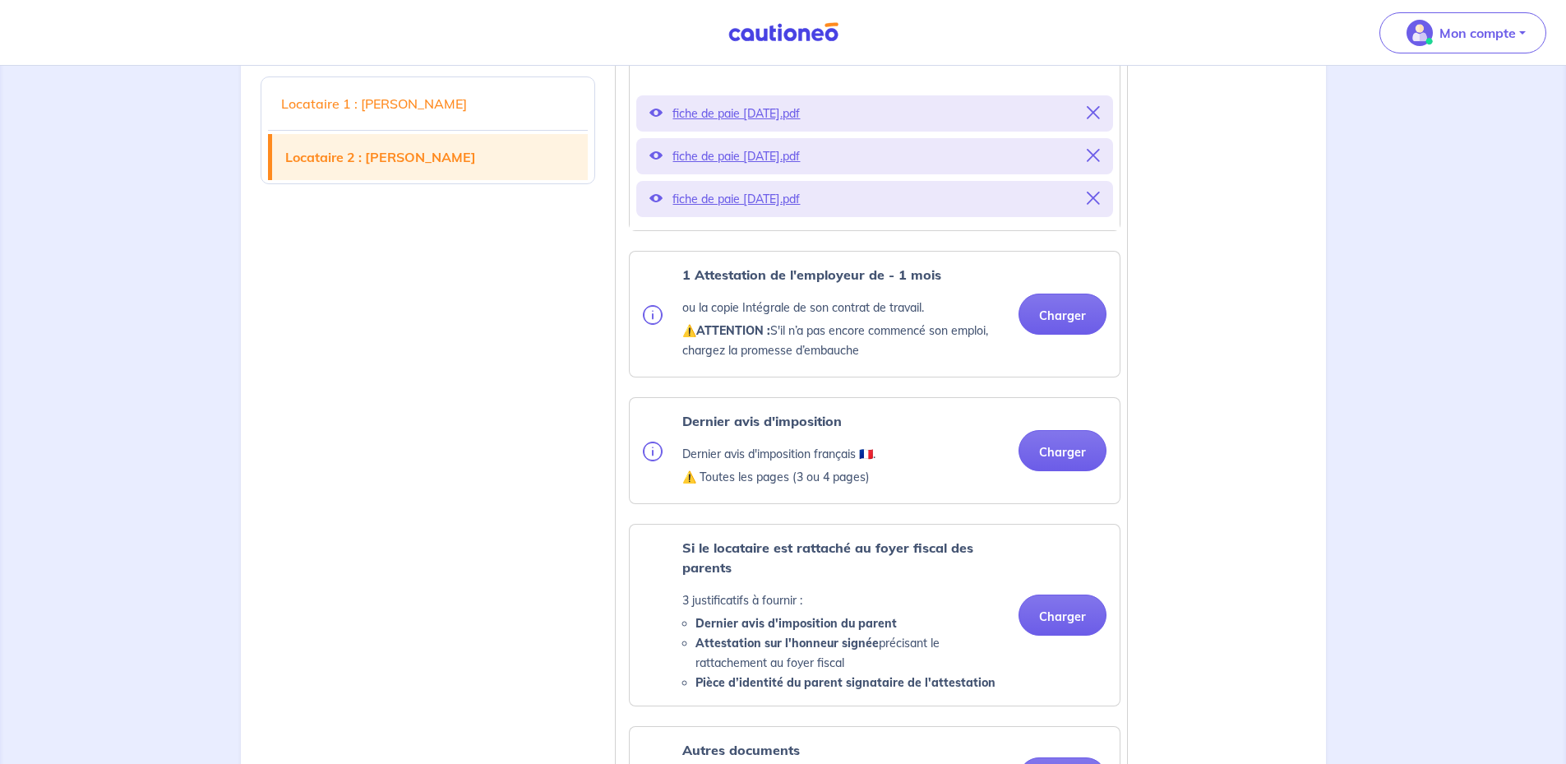
scroll to position [2467, 0]
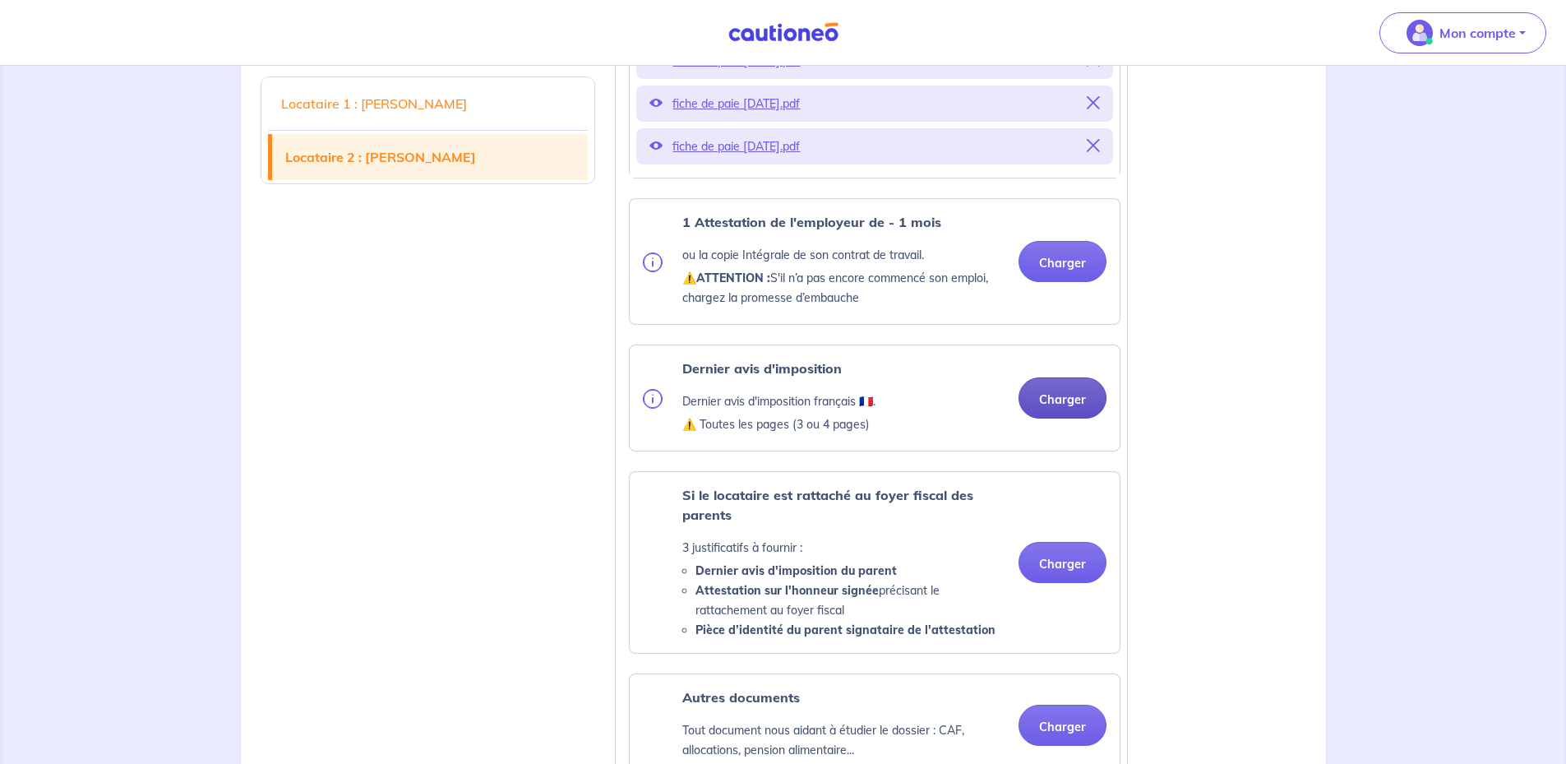
click at [1051, 419] on button "Charger" at bounding box center [1063, 397] width 88 height 41
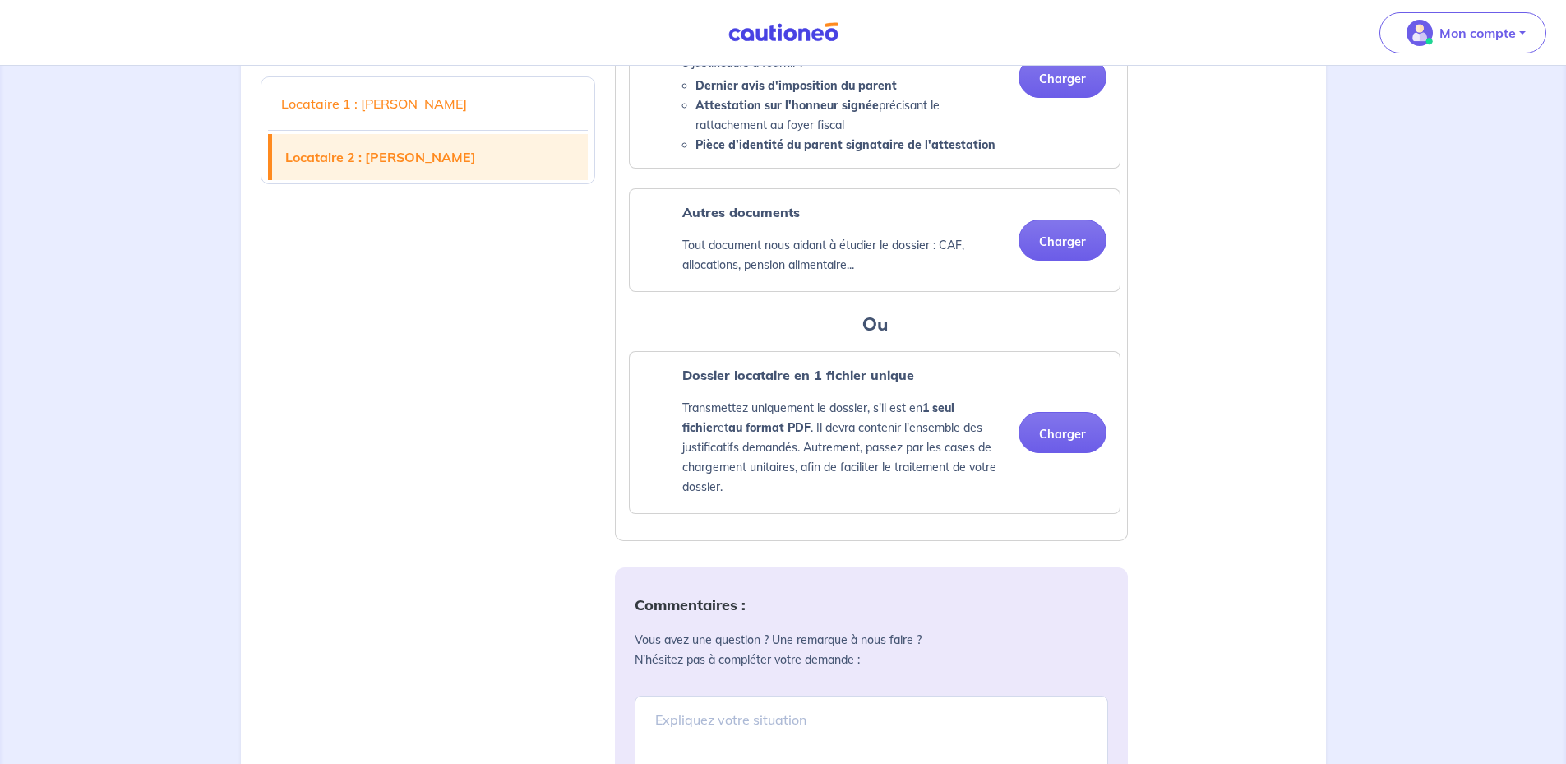
scroll to position [3000, 0]
